Goal: Information Seeking & Learning: Get advice/opinions

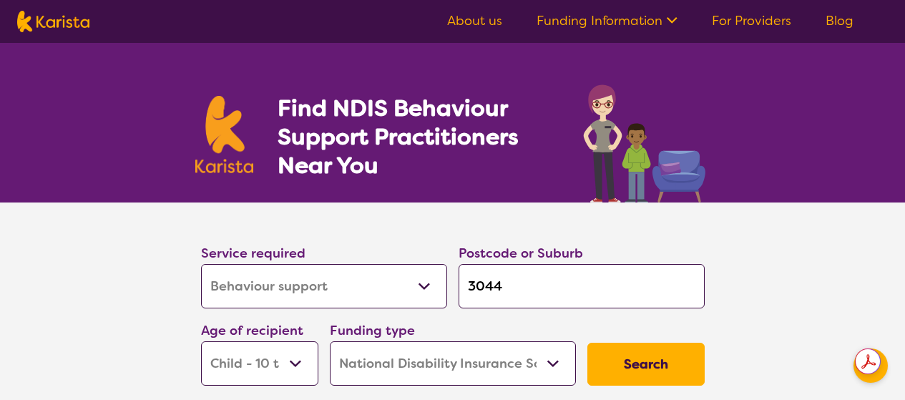
select select "Behaviour support"
select select "CH"
select select "NDIS"
select select "Behaviour support"
select select "CH"
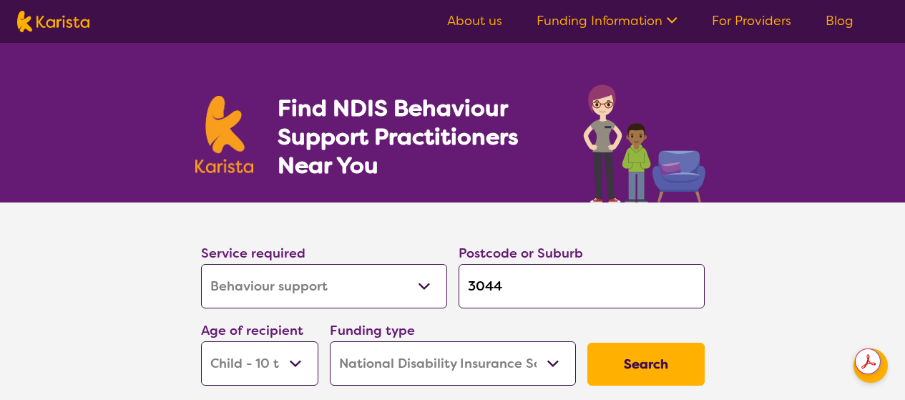
select select "NDIS"
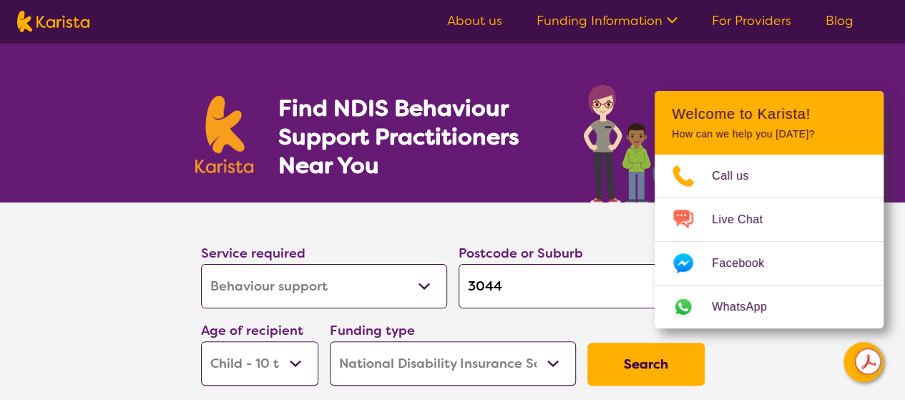
click at [642, 366] on button "Search" at bounding box center [645, 364] width 117 height 43
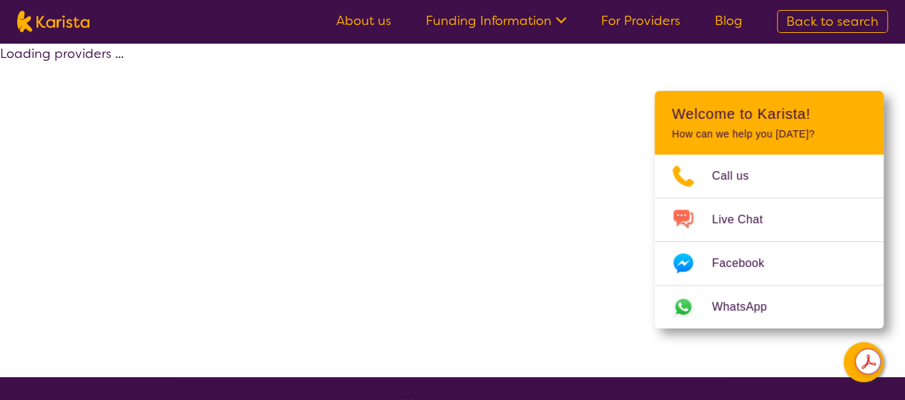
select select "by_score"
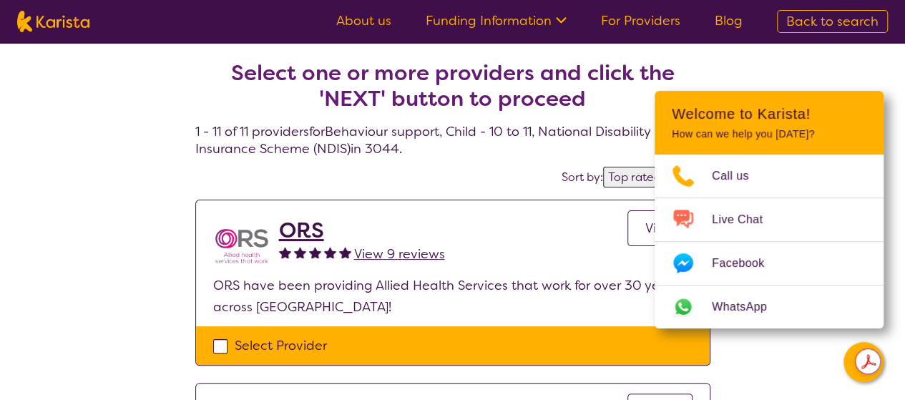
click at [556, 218] on div "ORS View 9 reviews View" at bounding box center [485, 245] width 413 height 57
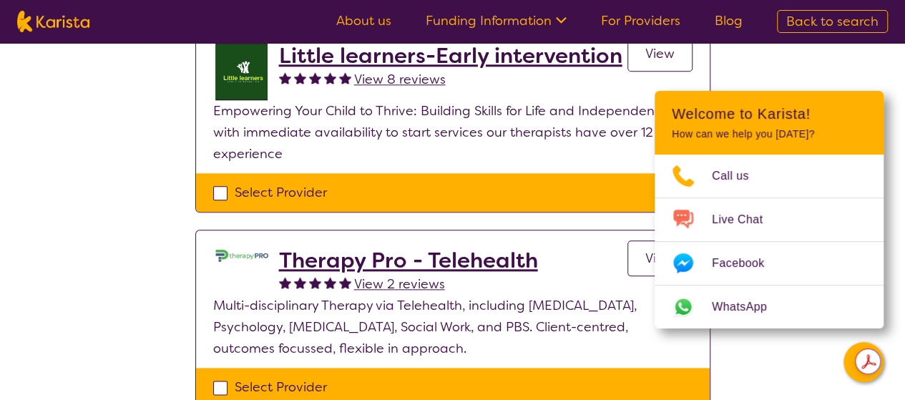
scroll to position [724, 0]
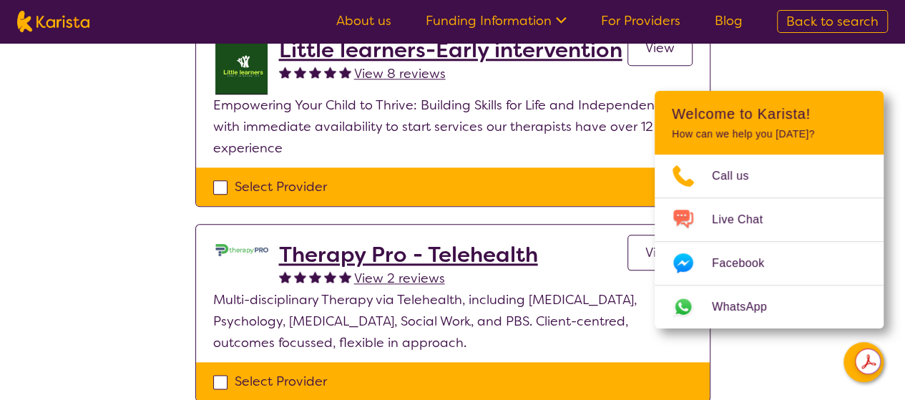
click at [377, 72] on span "View 8 reviews" at bounding box center [400, 73] width 92 height 17
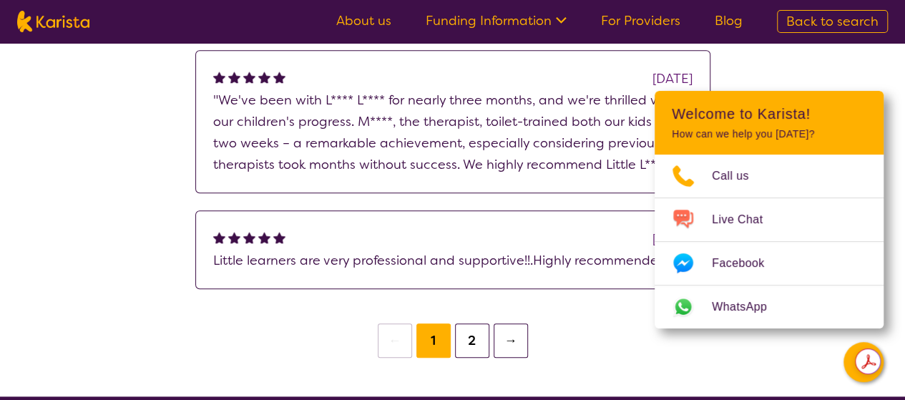
scroll to position [581, 0]
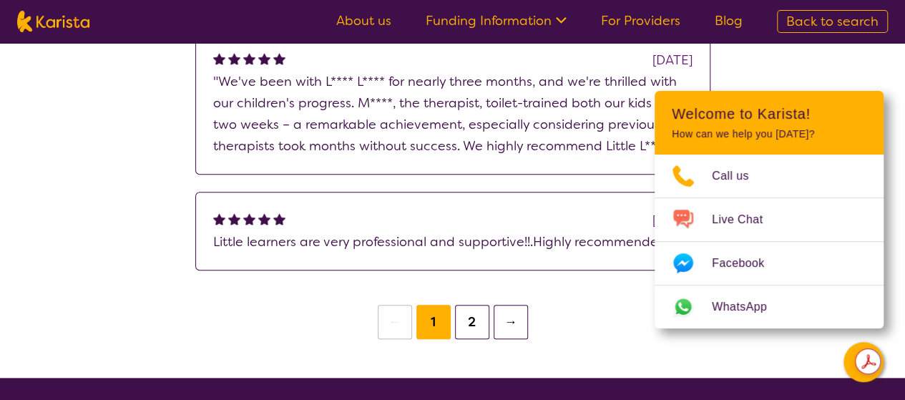
click at [471, 324] on button "2" at bounding box center [472, 322] width 34 height 34
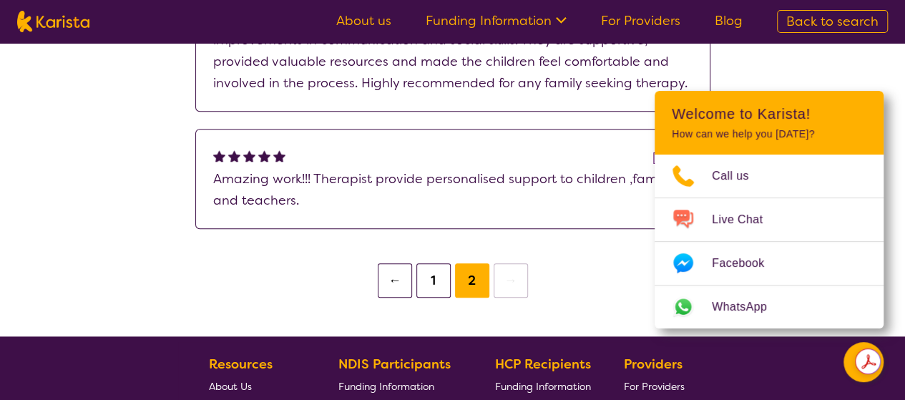
scroll to position [686, 0]
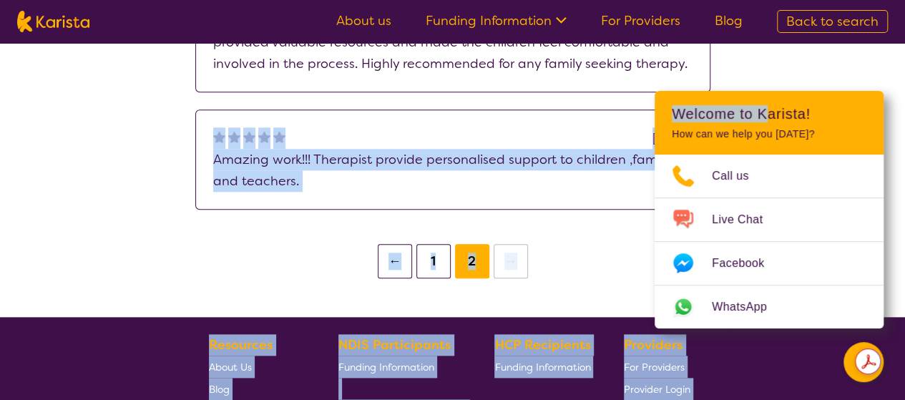
drag, startPoint x: 768, startPoint y: 99, endPoint x: 791, endPoint y: 79, distance: 30.4
click at [614, 279] on ul "← 1 2 →" at bounding box center [452, 255] width 515 height 56
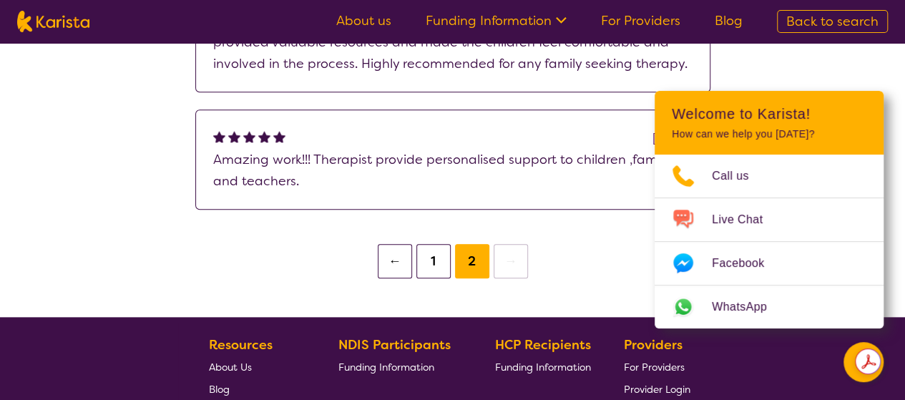
drag, startPoint x: 612, startPoint y: 254, endPoint x: 631, endPoint y: 284, distance: 35.3
drag, startPoint x: 618, startPoint y: 269, endPoint x: 595, endPoint y: 216, distance: 57.7
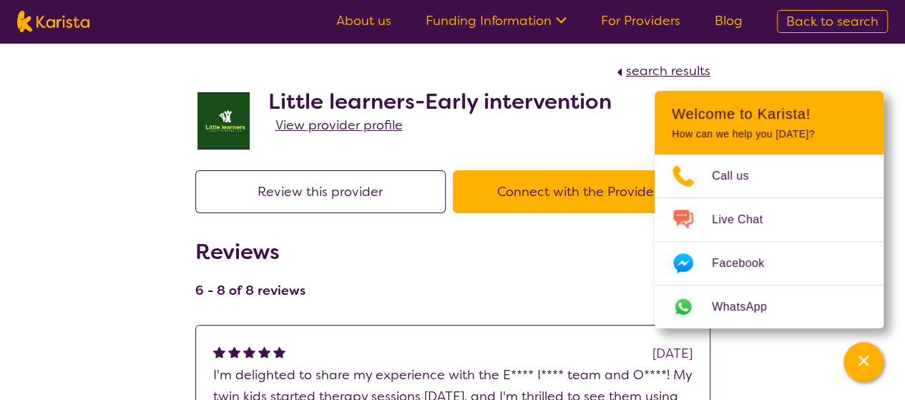
scroll to position [524, 0]
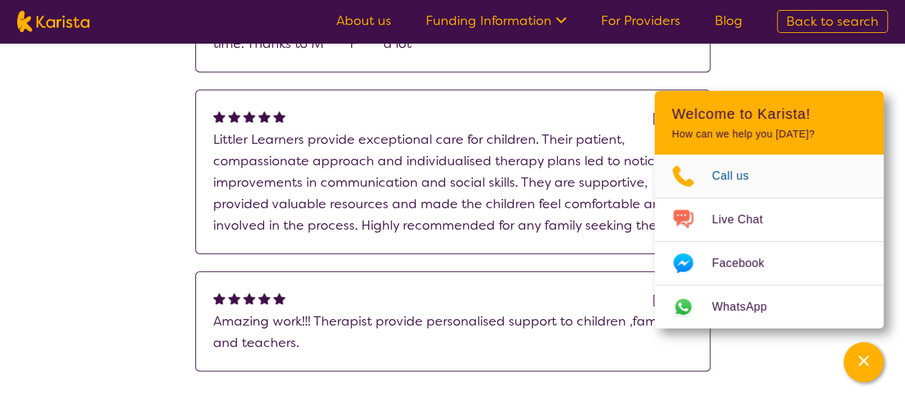
drag, startPoint x: 864, startPoint y: 92, endPoint x: 881, endPoint y: 165, distance: 75.7
click at [879, 164] on div "Welcome to Karista! How can we help you [DATE]? Call us Live Chat Facebook What…" at bounding box center [769, 210] width 229 height 238
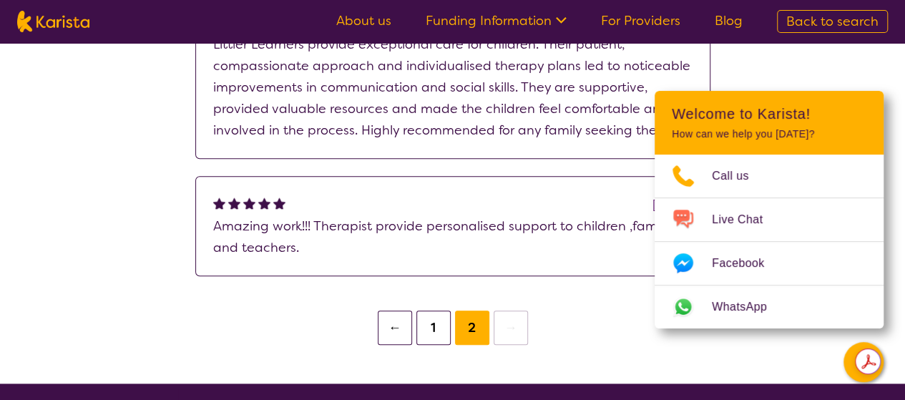
scroll to position [648, 0]
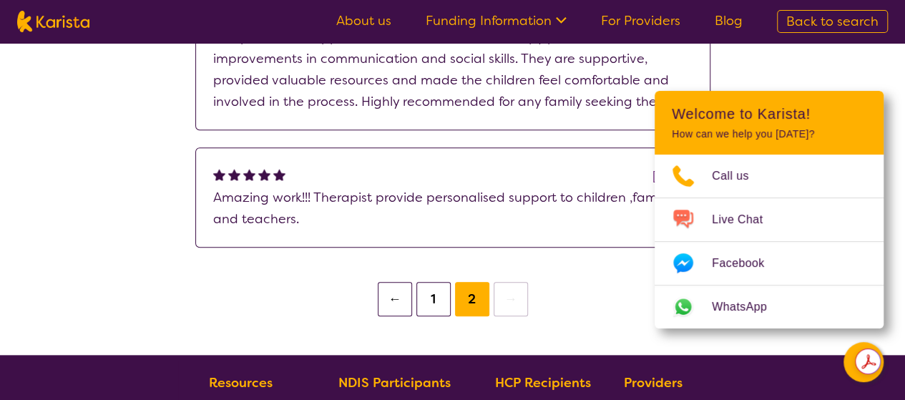
click at [440, 290] on button "1" at bounding box center [433, 299] width 34 height 34
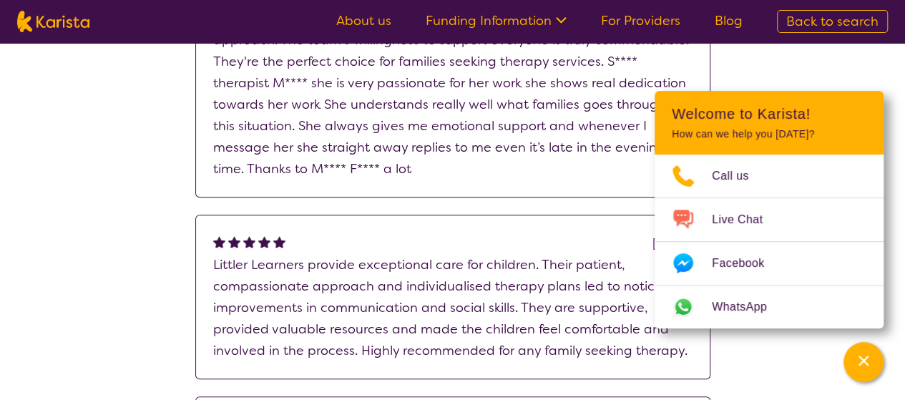
scroll to position [100, 0]
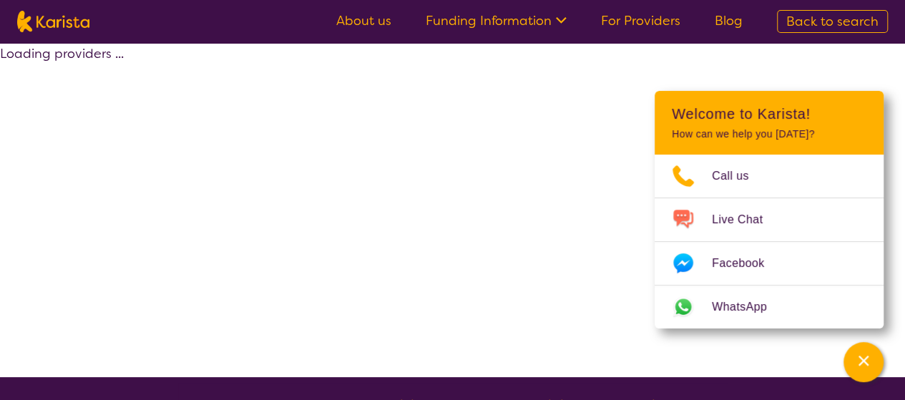
select select "by_score"
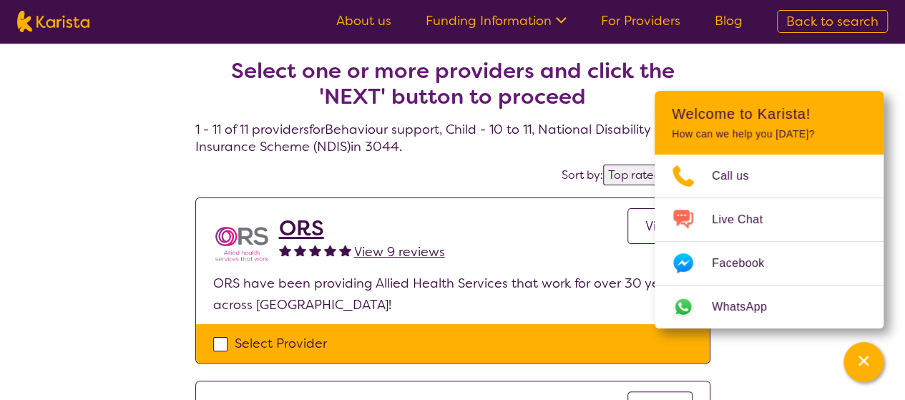
scroll to position [3, 0]
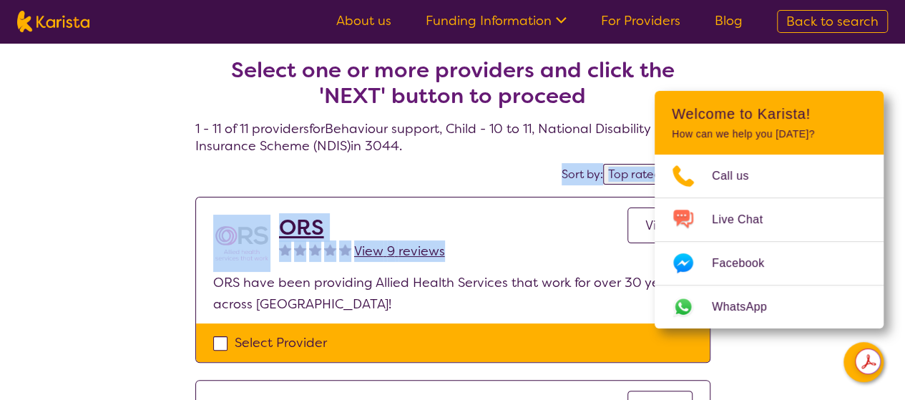
drag, startPoint x: 522, startPoint y: 245, endPoint x: 467, endPoint y: 178, distance: 86.4
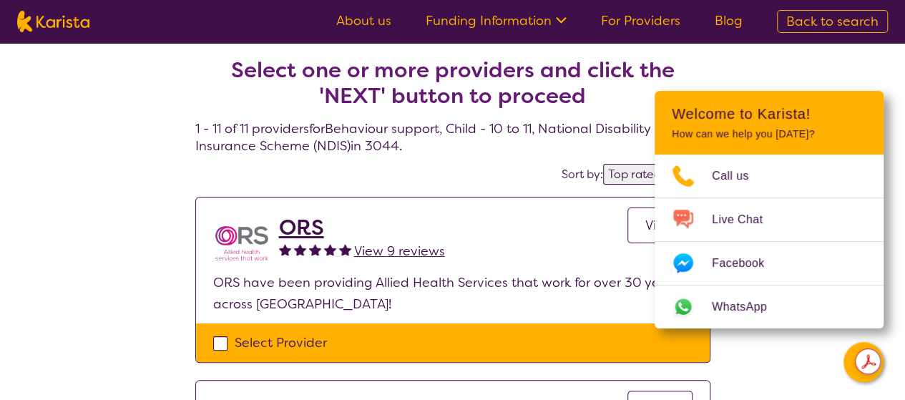
click at [287, 222] on h2 "ORS" at bounding box center [362, 228] width 166 height 26
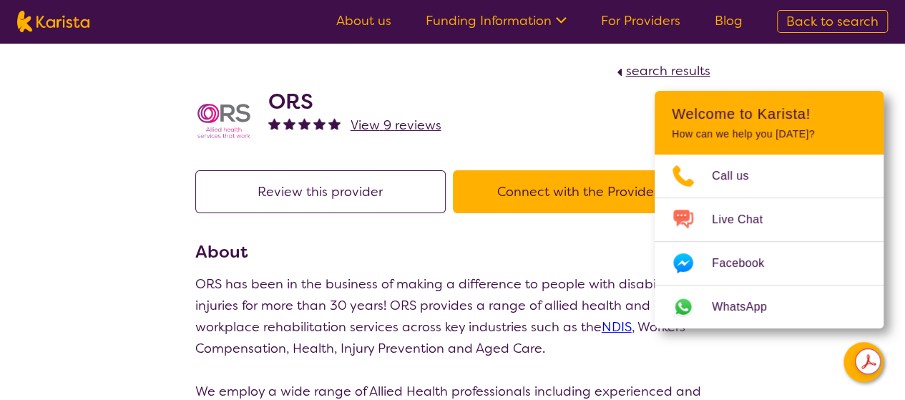
drag, startPoint x: 220, startPoint y: 119, endPoint x: 133, endPoint y: 142, distance: 90.2
drag, startPoint x: 268, startPoint y: 99, endPoint x: 313, endPoint y: 102, distance: 45.9
click at [313, 102] on h2 "ORS" at bounding box center [354, 102] width 173 height 26
copy h2 "ORS"
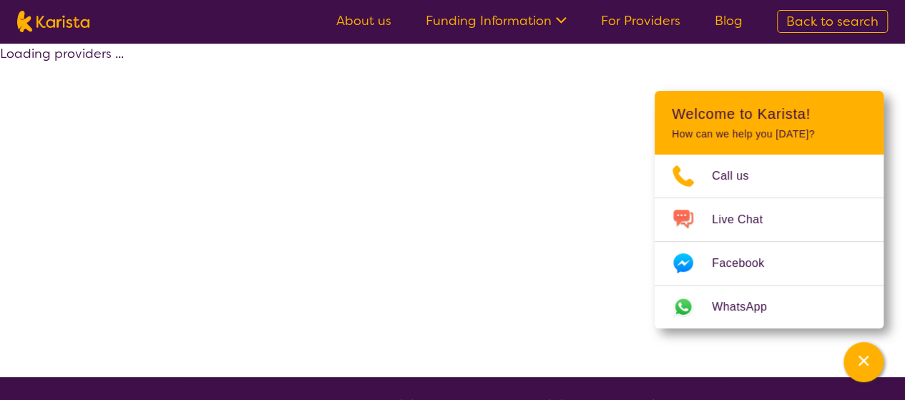
scroll to position [3, 0]
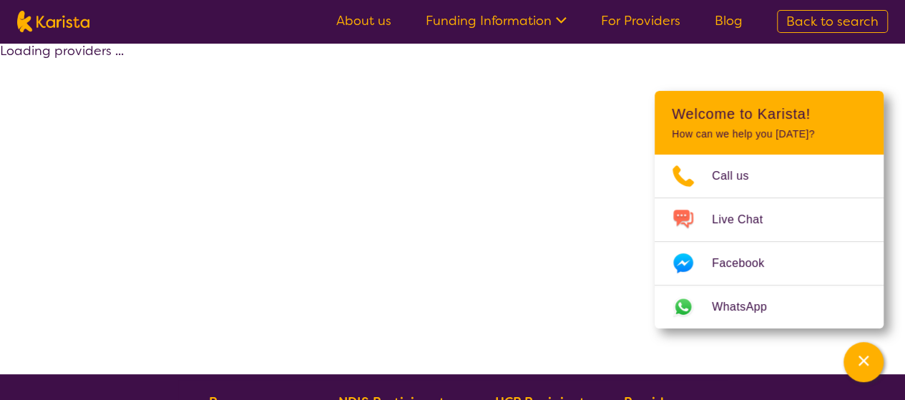
select select "by_score"
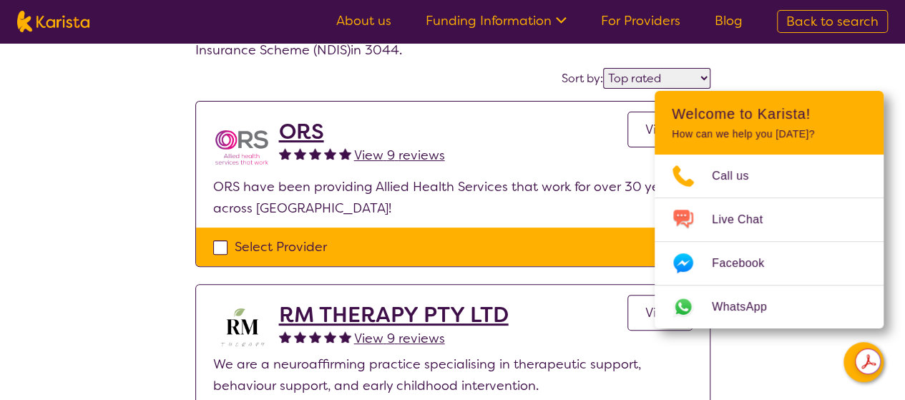
scroll to position [137, 0]
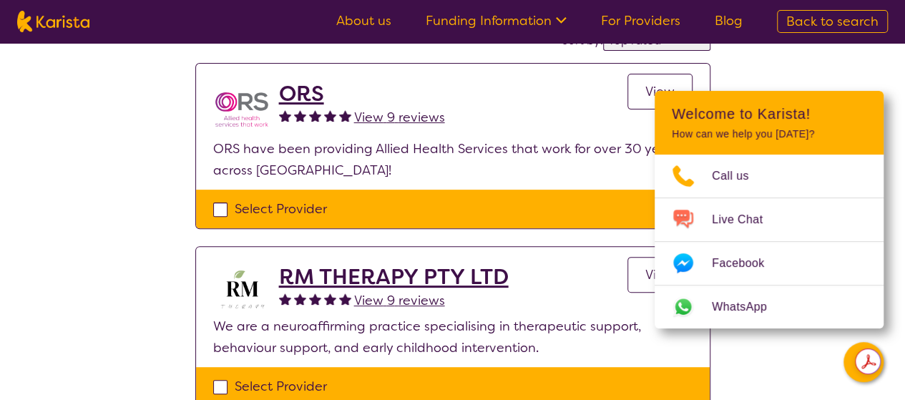
click at [413, 276] on h2 "RM THERAPY PTY LTD" at bounding box center [394, 277] width 230 height 26
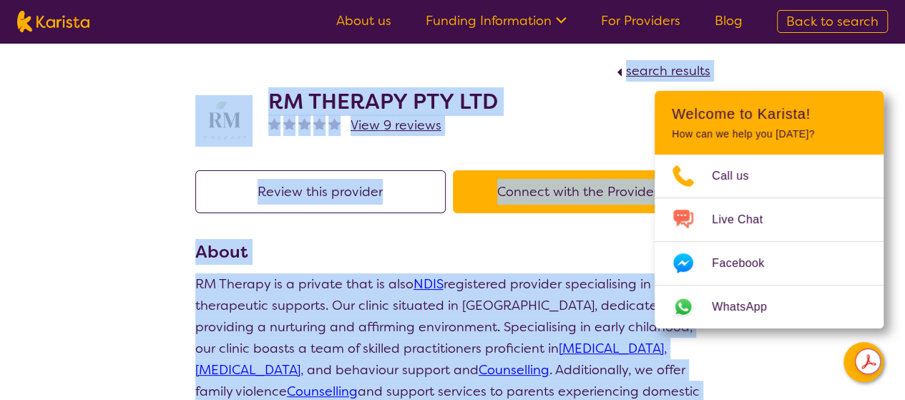
click at [448, 250] on h3 "About" at bounding box center [452, 252] width 515 height 26
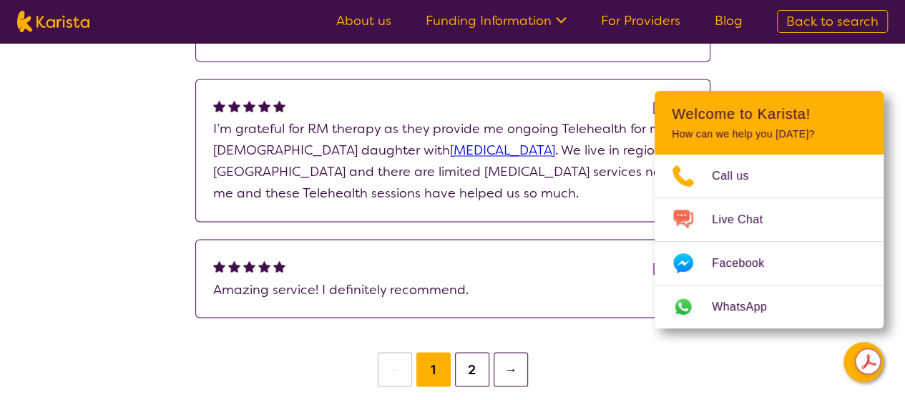
scroll to position [1190, 0]
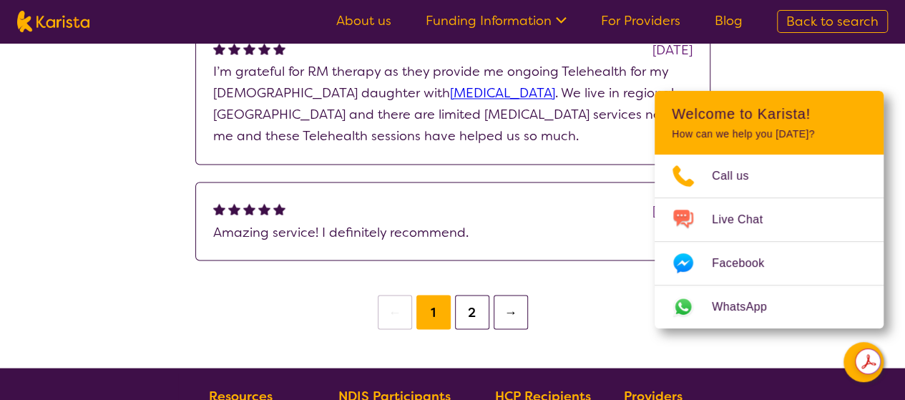
click at [474, 318] on button "2" at bounding box center [472, 312] width 34 height 34
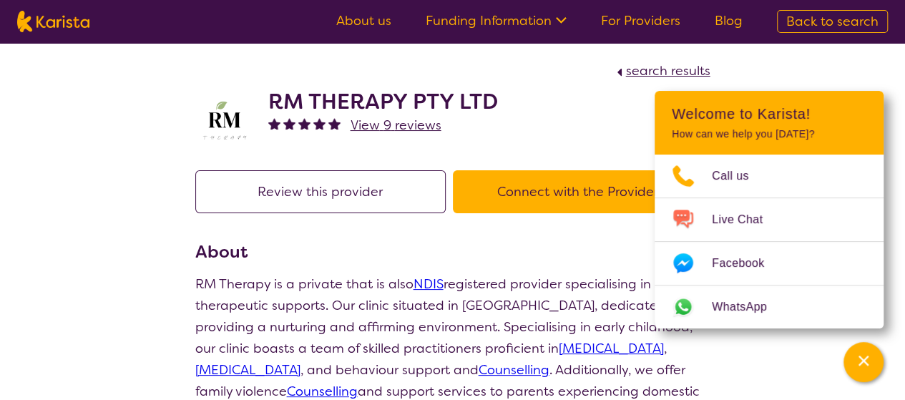
scroll to position [137, 0]
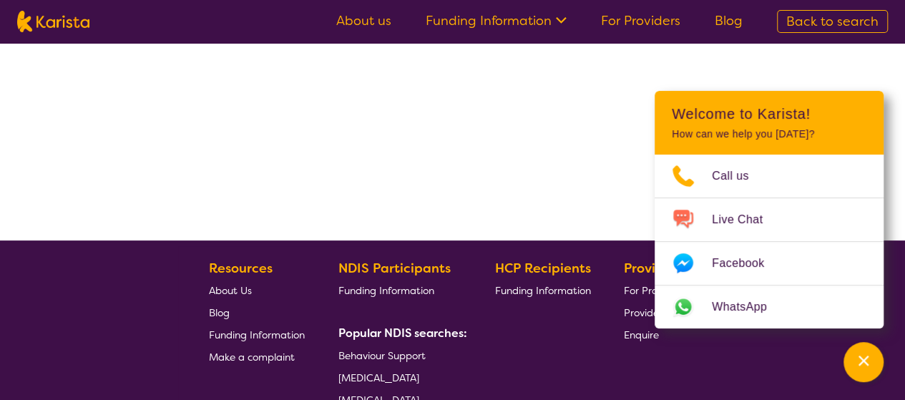
select select "by_score"
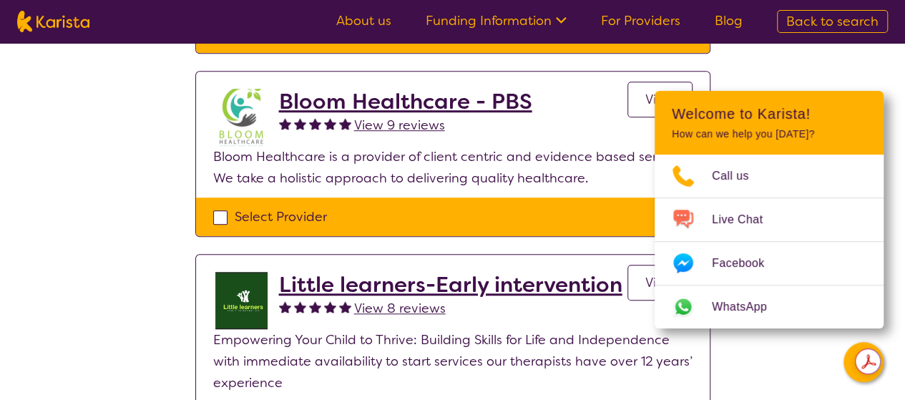
scroll to position [556, 0]
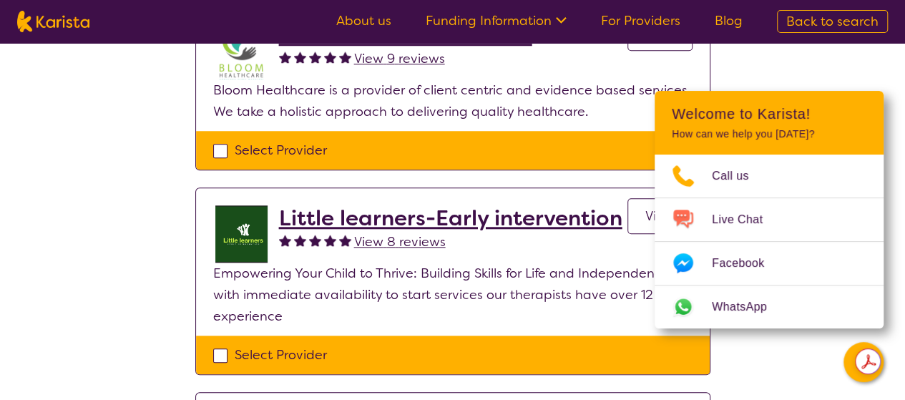
click at [413, 214] on h2 "Little learners-Early intervention" at bounding box center [450, 218] width 343 height 26
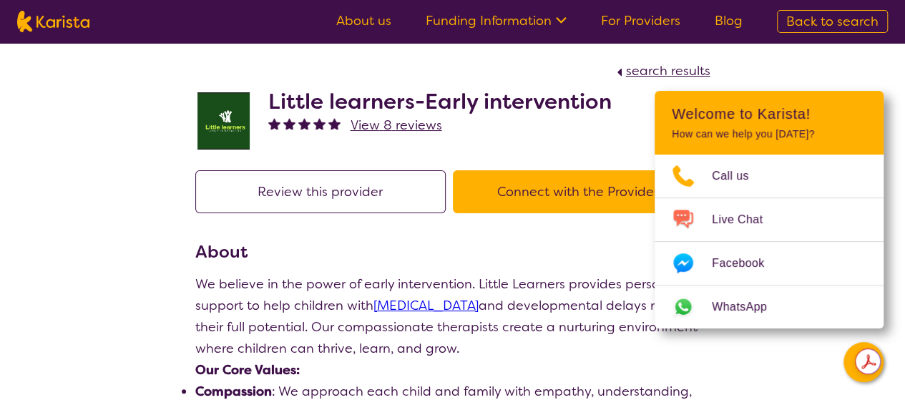
drag, startPoint x: 863, startPoint y: 104, endPoint x: 874, endPoint y: 107, distance: 10.9
click at [874, 107] on header "Welcome to Karista! How can we help you [DATE]?" at bounding box center [769, 123] width 229 height 64
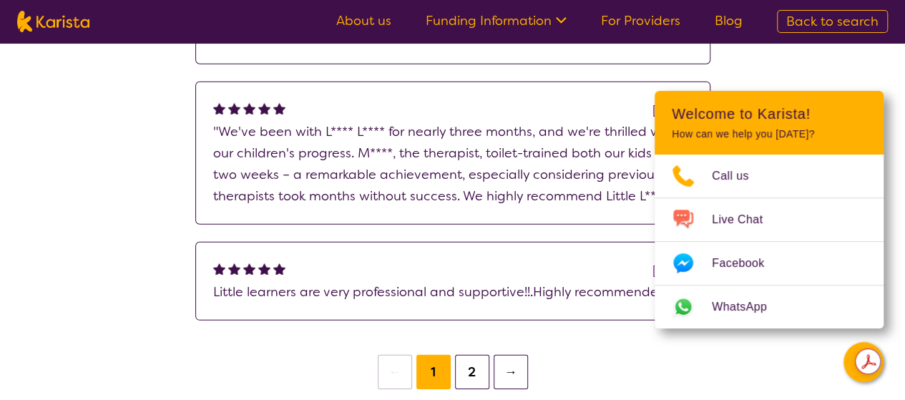
scroll to position [2096, 0]
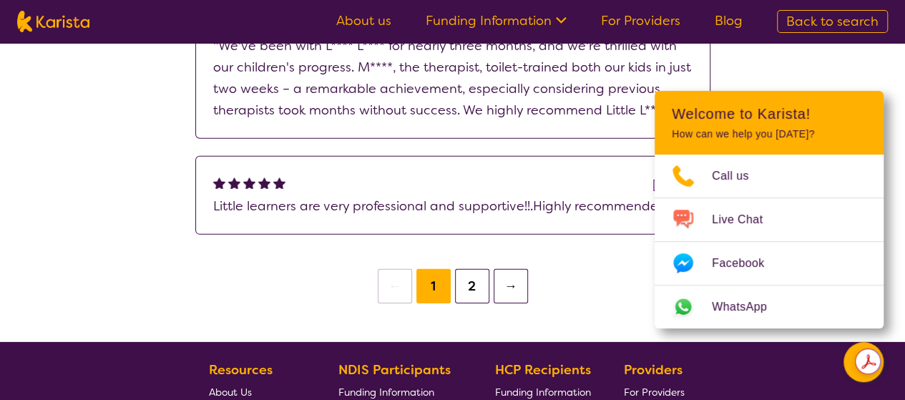
click at [471, 269] on button "2" at bounding box center [472, 286] width 34 height 34
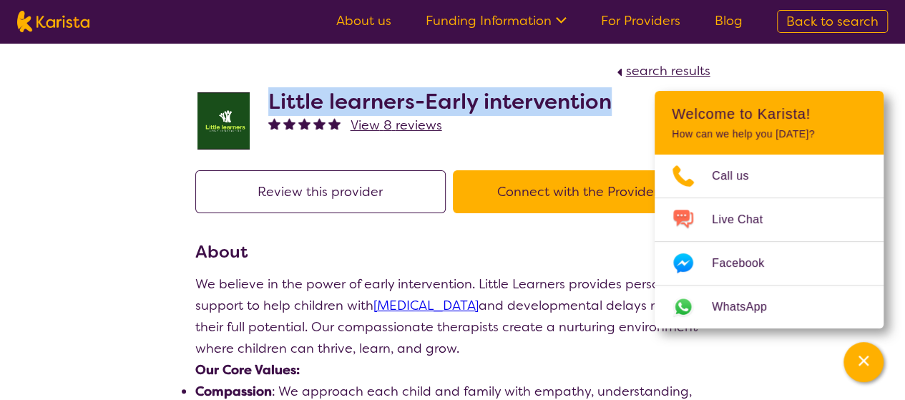
drag, startPoint x: 270, startPoint y: 101, endPoint x: 605, endPoint y: 101, distance: 334.8
click at [605, 101] on h2 "Little learners-Early intervention" at bounding box center [439, 102] width 343 height 26
copy h2 "Little learners-Early intervention"
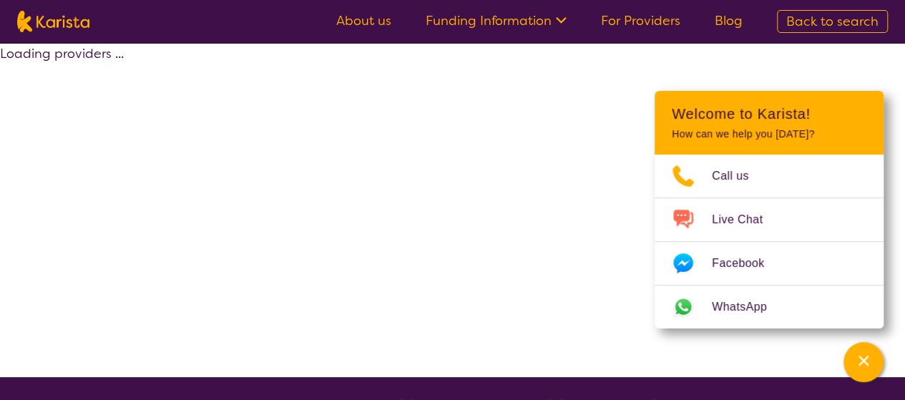
scroll to position [323, 0]
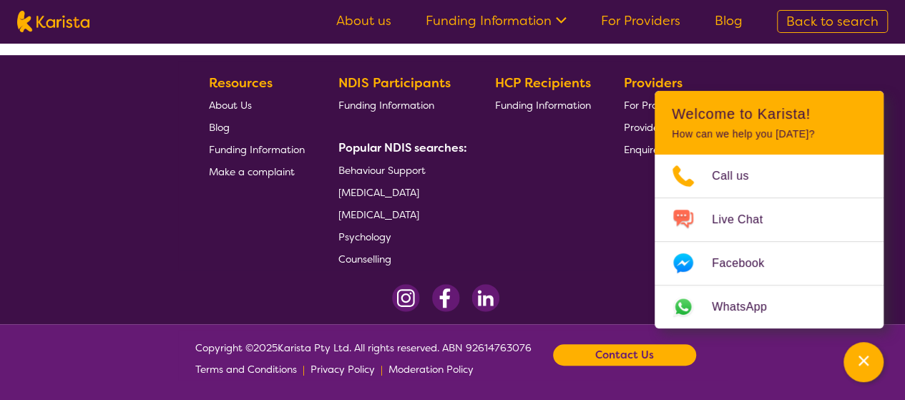
select select "by_score"
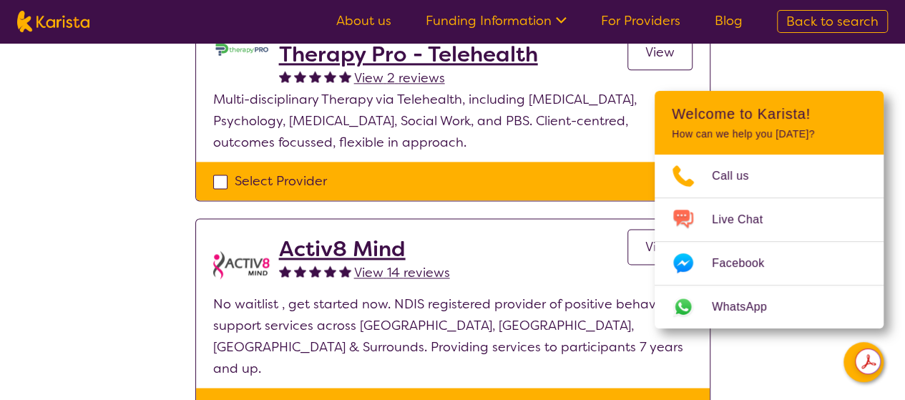
scroll to position [991, 0]
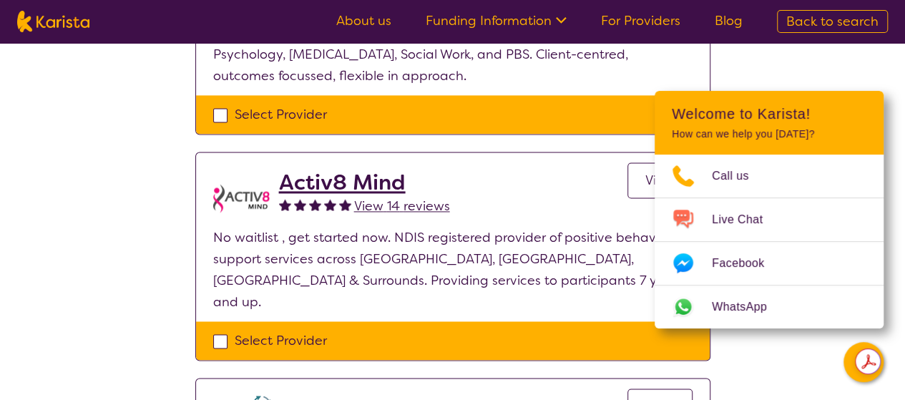
click at [376, 200] on span "View 14 reviews" at bounding box center [402, 205] width 96 height 17
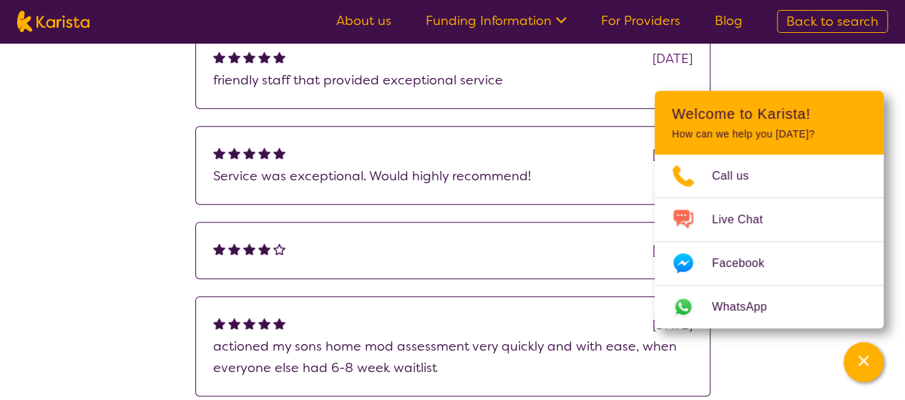
scroll to position [486, 0]
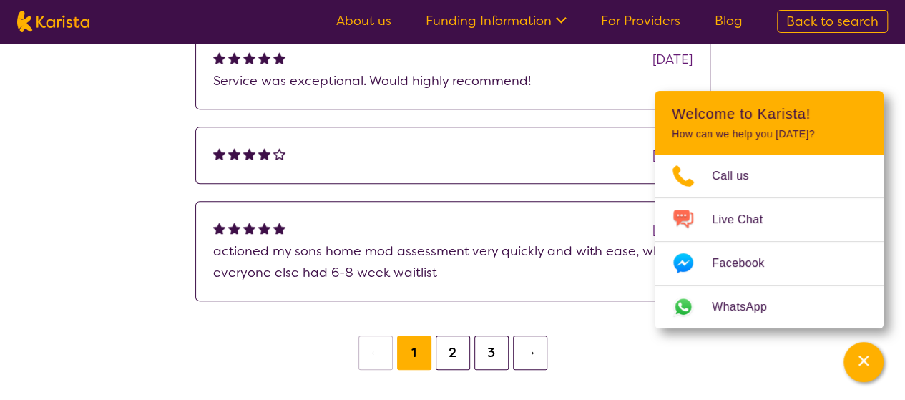
click at [461, 350] on button "2" at bounding box center [453, 353] width 34 height 34
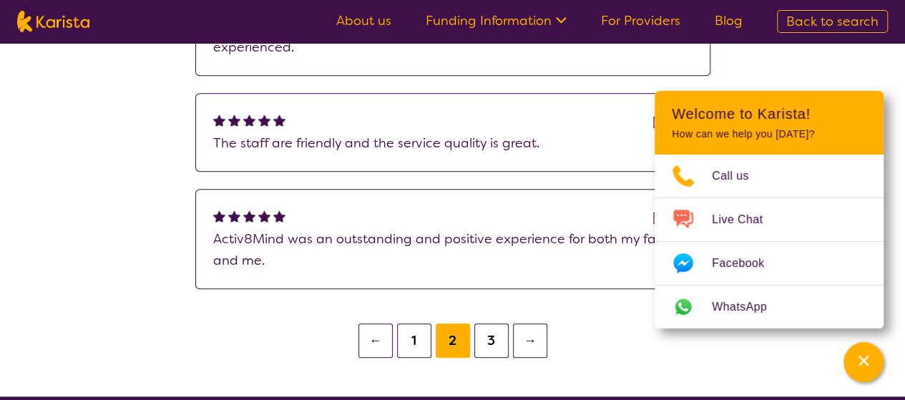
scroll to position [591, 0]
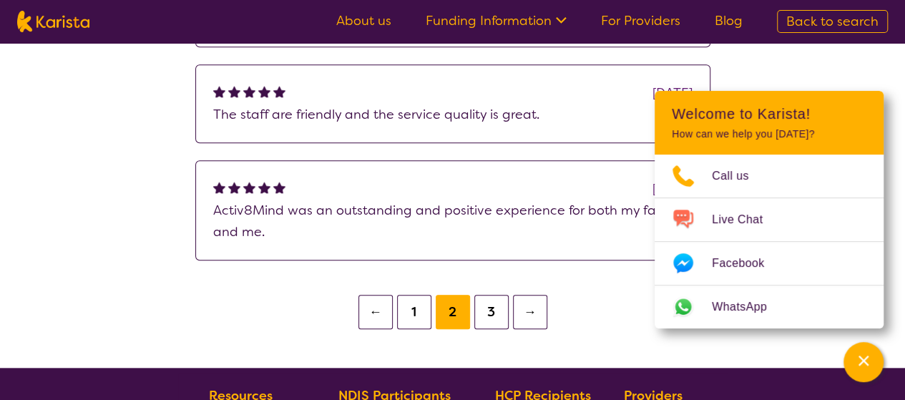
click at [481, 313] on button "3" at bounding box center [491, 312] width 34 height 34
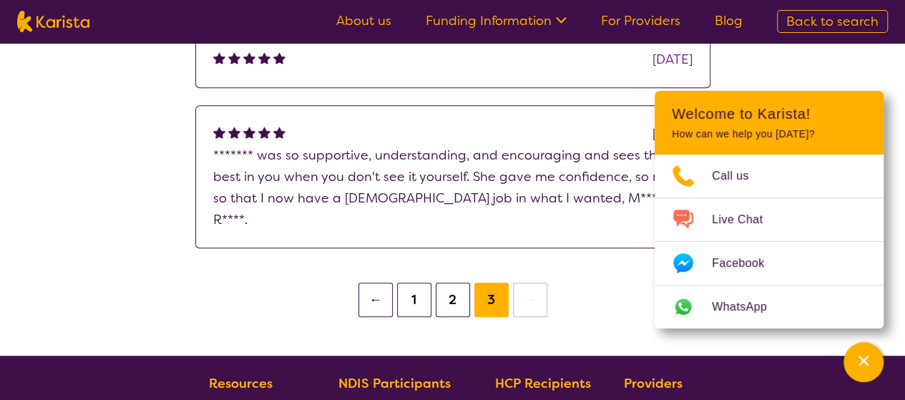
scroll to position [495, 0]
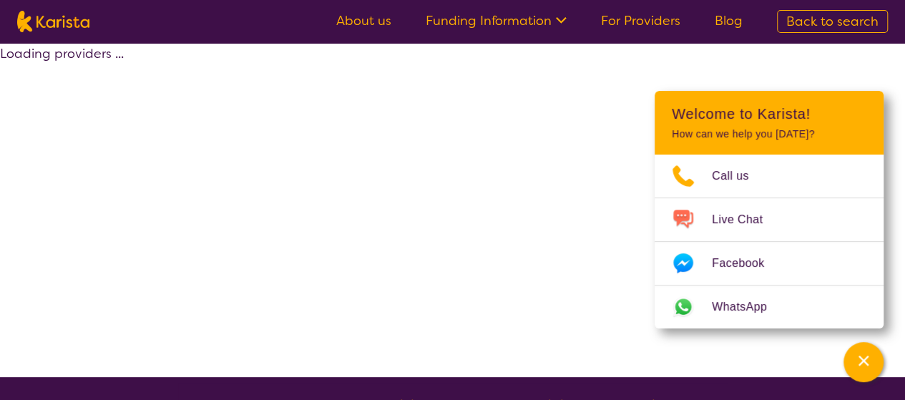
scroll to position [323, 0]
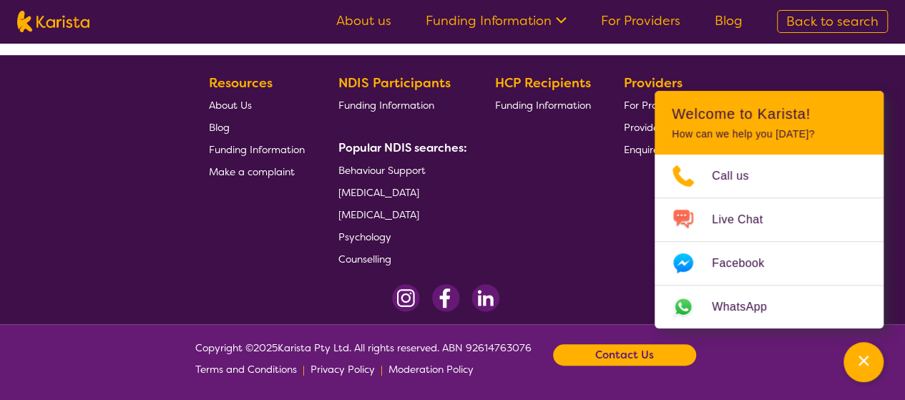
select select "by_score"
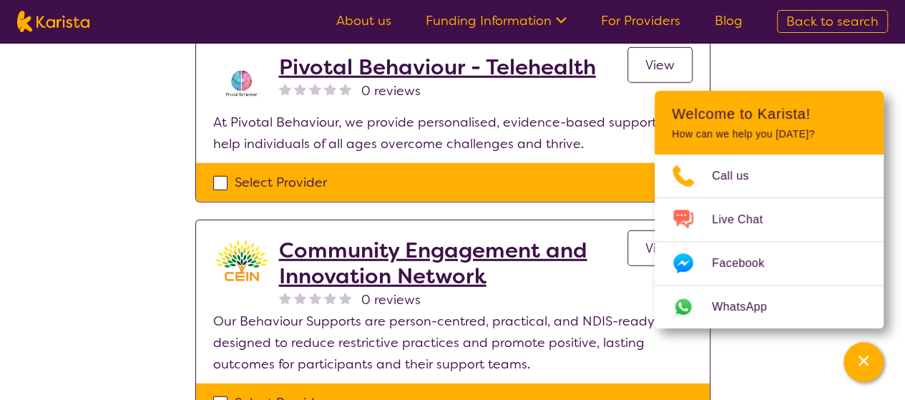
scroll to position [1845, 0]
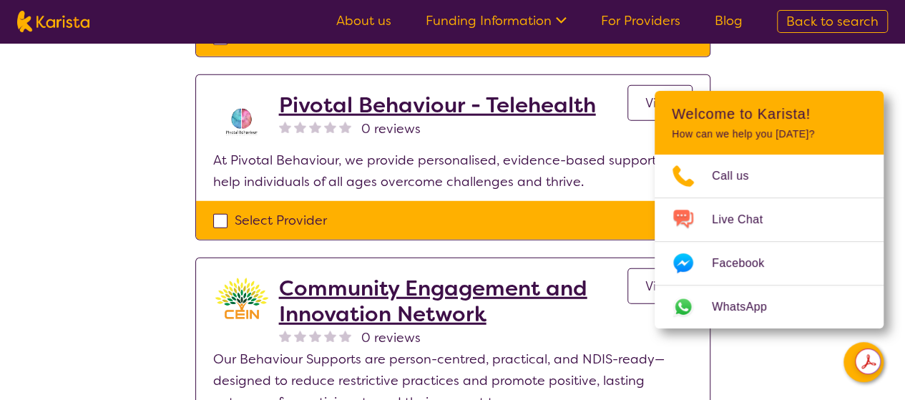
click at [368, 275] on h2 "Community Engagement and Innovation Network" at bounding box center [453, 301] width 348 height 52
